Goal: Task Accomplishment & Management: Use online tool/utility

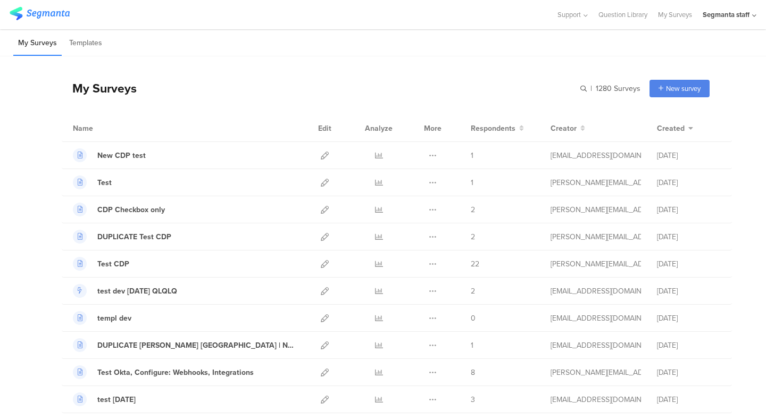
click at [323, 84] on div "My Surveys | 1280 Surveys New survey Start from scratch Choose from templates" at bounding box center [386, 88] width 648 height 43
click at [380, 263] on icon at bounding box center [379, 264] width 8 height 8
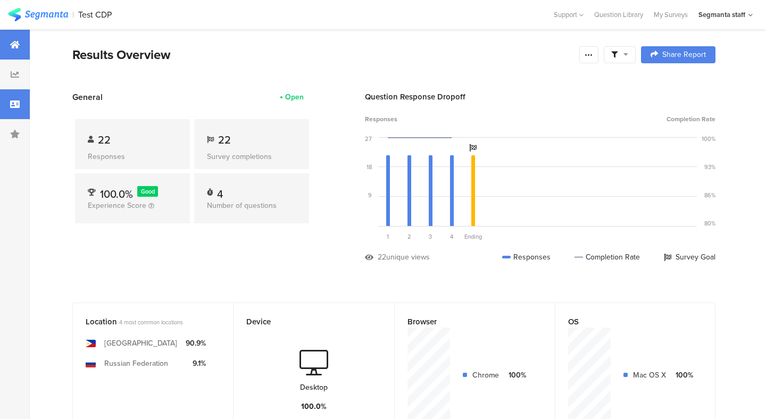
click at [15, 105] on icon at bounding box center [15, 104] width 10 height 9
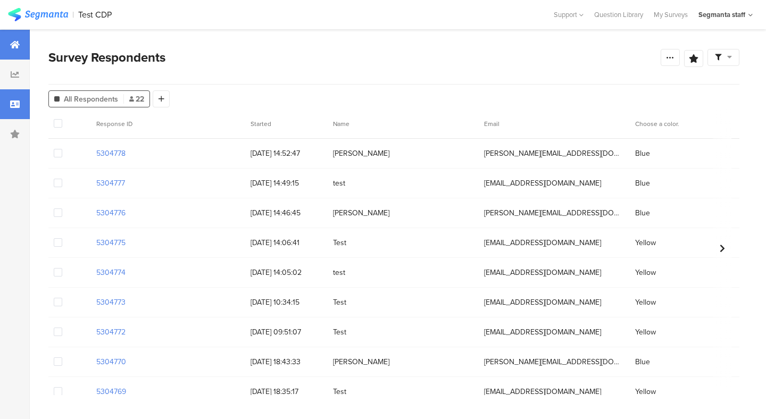
click at [16, 51] on div at bounding box center [15, 45] width 30 height 30
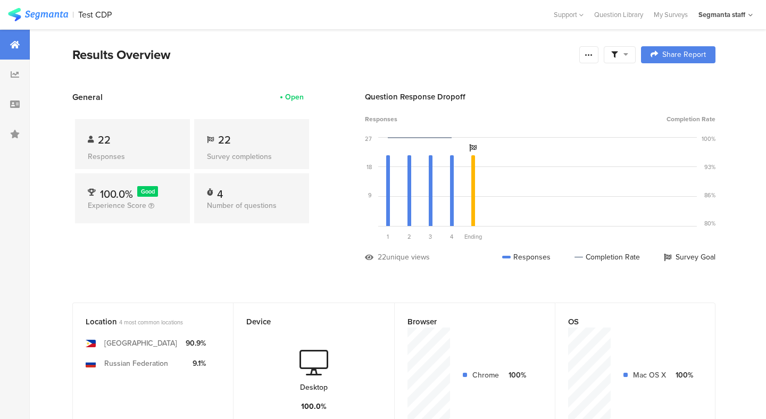
click at [328, 59] on div "Results Overview" at bounding box center [323, 54] width 502 height 19
click at [102, 195] on span "100.0%" at bounding box center [116, 194] width 33 height 16
click at [113, 195] on span "100.0%" at bounding box center [116, 194] width 33 height 16
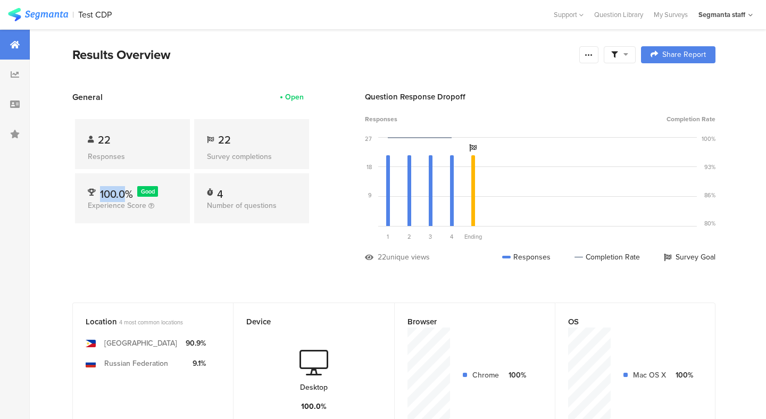
click at [113, 195] on span "100.0%" at bounding box center [116, 194] width 33 height 16
click at [220, 190] on div "4" at bounding box center [220, 191] width 6 height 11
click at [223, 140] on span "22" at bounding box center [224, 140] width 13 height 16
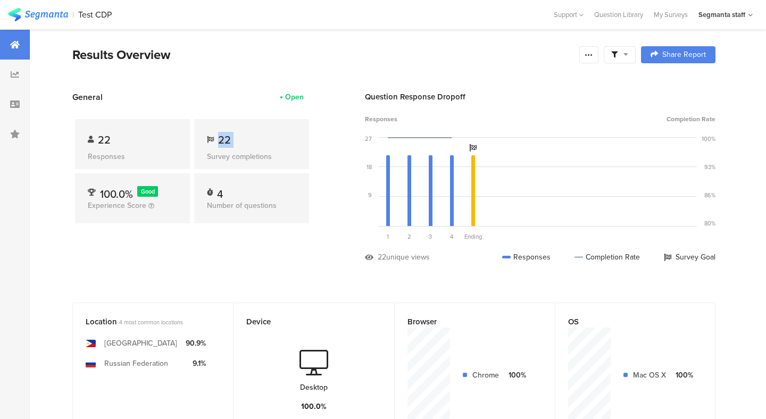
click at [223, 140] on span "22" at bounding box center [224, 140] width 13 height 16
click at [231, 86] on section "Results Overview Confidence Level 95 % Preview survey Edit survey Export Result…" at bounding box center [394, 68] width 728 height 46
click at [19, 80] on div at bounding box center [15, 75] width 30 height 30
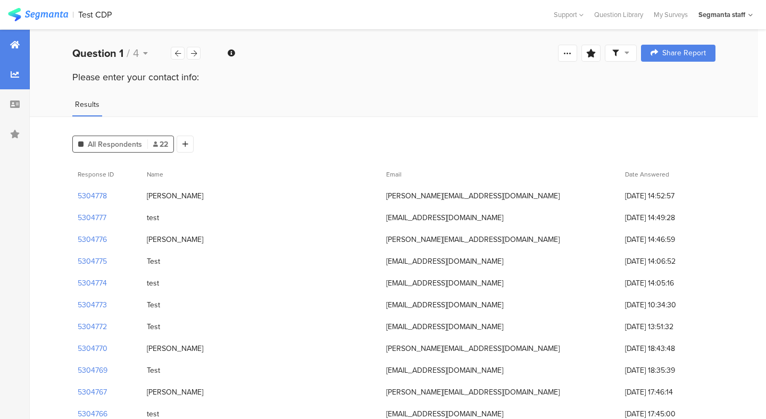
click at [14, 47] on icon at bounding box center [15, 44] width 10 height 9
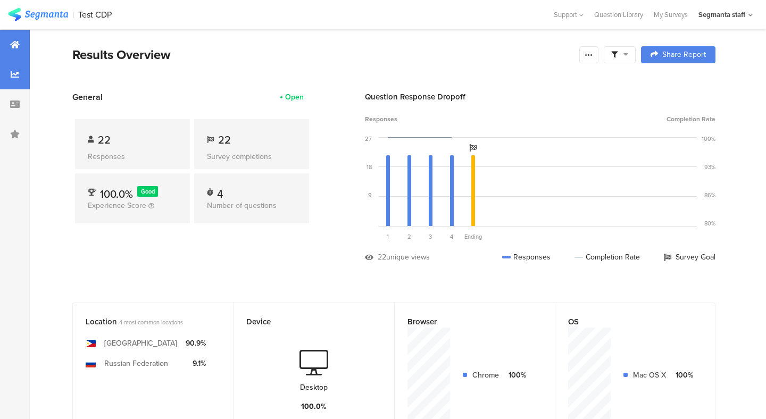
click at [15, 78] on icon at bounding box center [15, 74] width 9 height 9
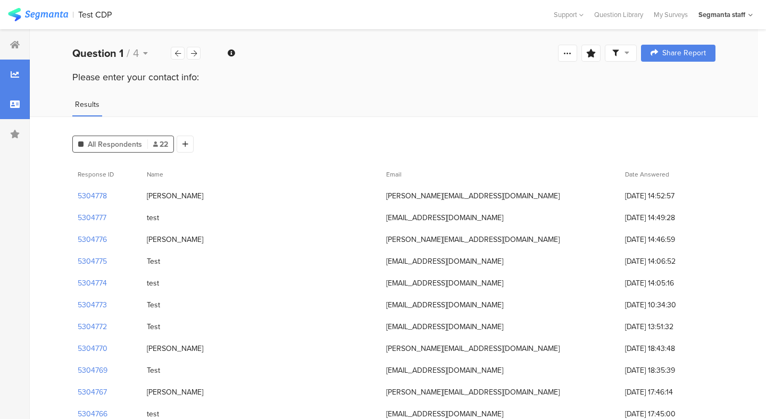
click at [16, 106] on icon at bounding box center [15, 104] width 10 height 9
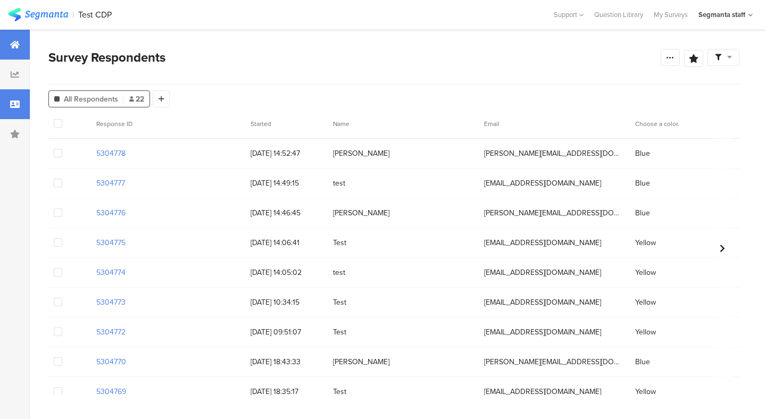
click at [17, 47] on icon at bounding box center [15, 44] width 10 height 9
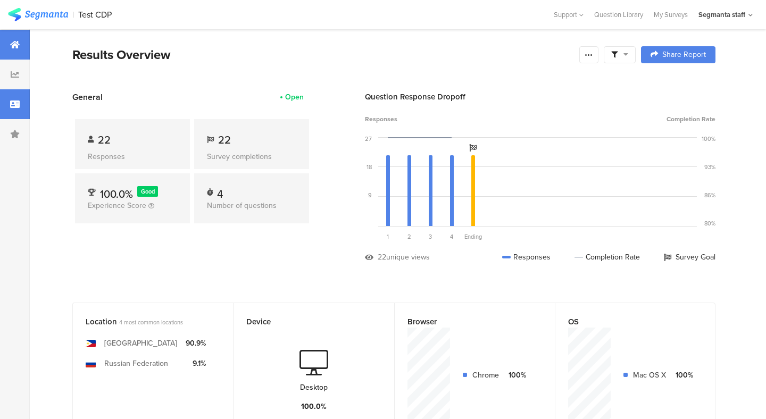
click at [17, 103] on icon at bounding box center [15, 104] width 10 height 9
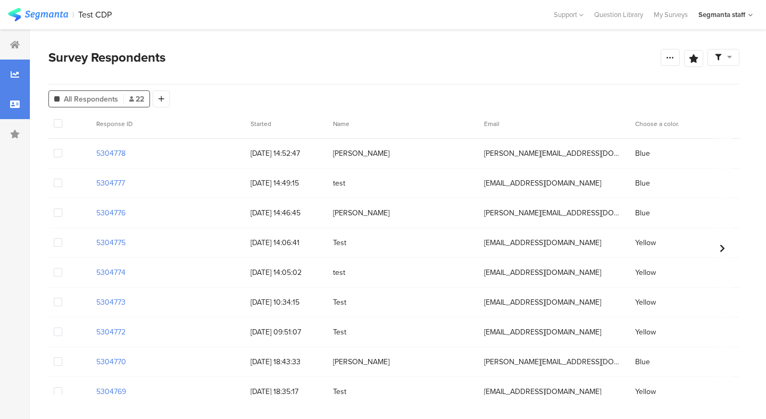
click at [18, 82] on div at bounding box center [15, 75] width 30 height 30
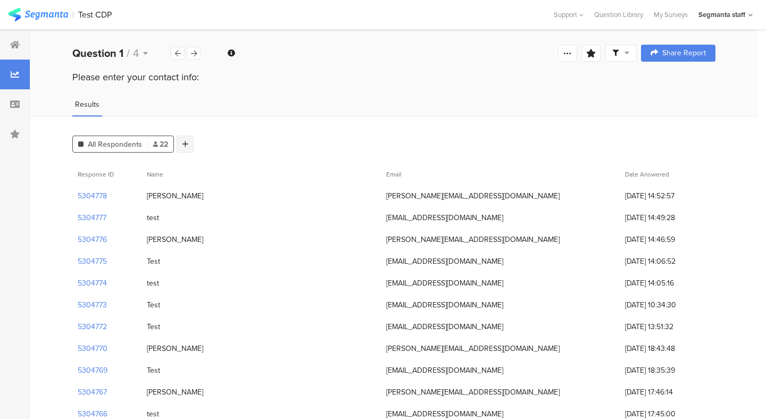
click at [183, 151] on div at bounding box center [185, 144] width 17 height 17
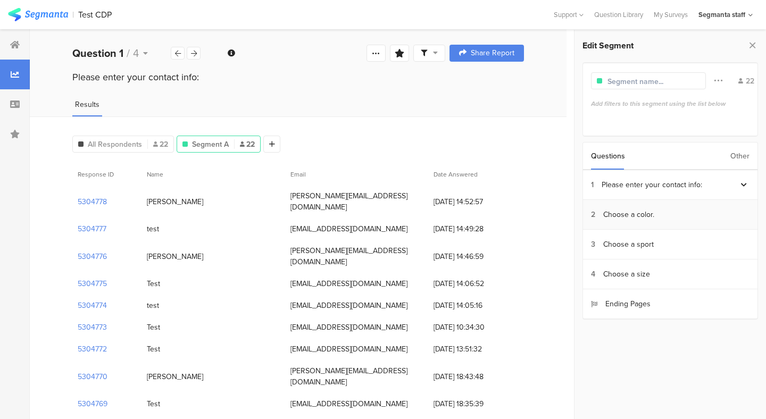
click at [655, 215] on section "2 Choose a color." at bounding box center [670, 215] width 174 height 30
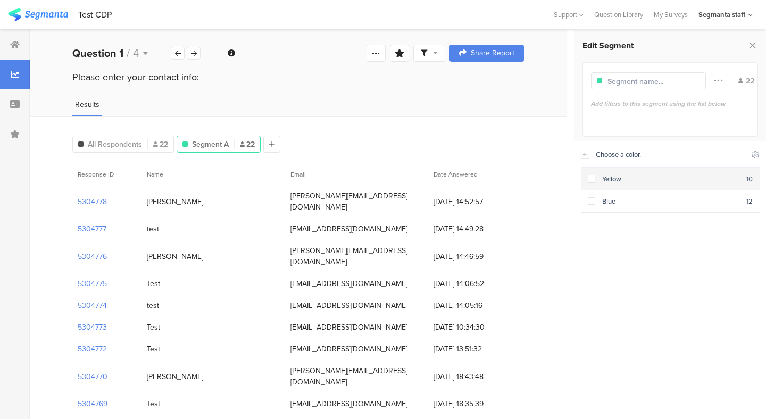
click at [592, 178] on span at bounding box center [591, 178] width 7 height 7
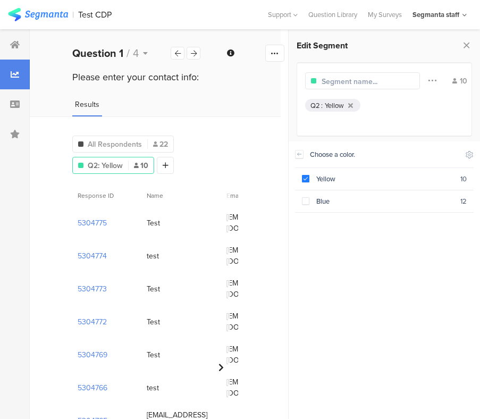
click at [470, 160] on div "Include Respondents" at bounding box center [469, 154] width 9 height 26
click at [470, 155] on icon at bounding box center [469, 155] width 9 height 9
click at [384, 180] on icon at bounding box center [383, 181] width 9 height 9
click at [398, 227] on div "Choose a color. Yellow 10 Blue 12" at bounding box center [384, 276] width 179 height 271
